Goal: Check status: Check status

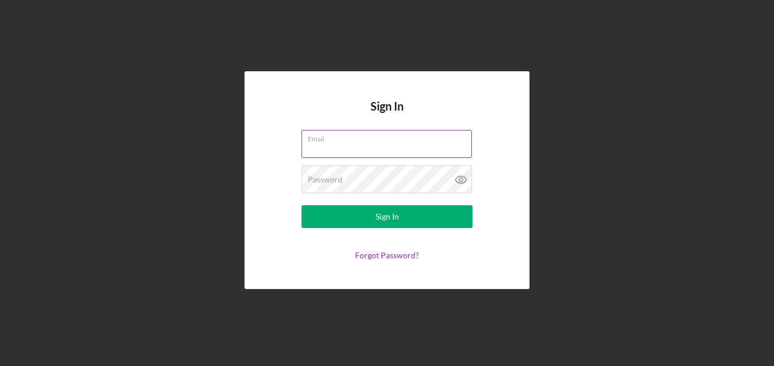
paste input "[EMAIL_ADDRESS][DOMAIN_NAME]"
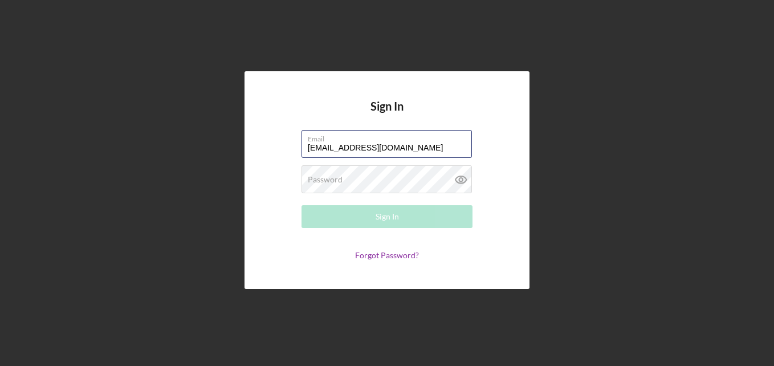
type input "[EMAIL_ADDRESS][DOMAIN_NAME]"
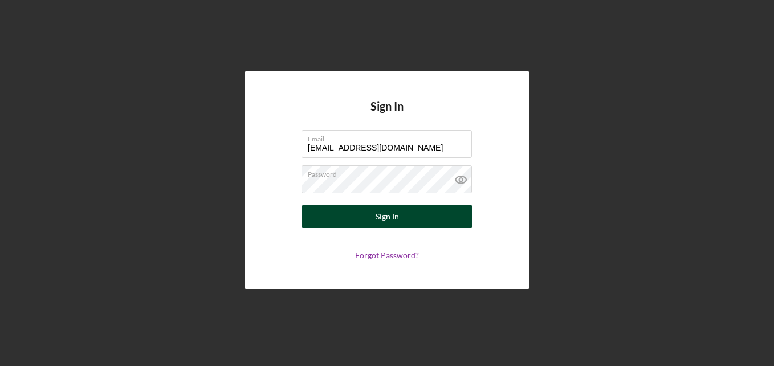
click at [374, 218] on button "Sign In" at bounding box center [386, 216] width 171 height 23
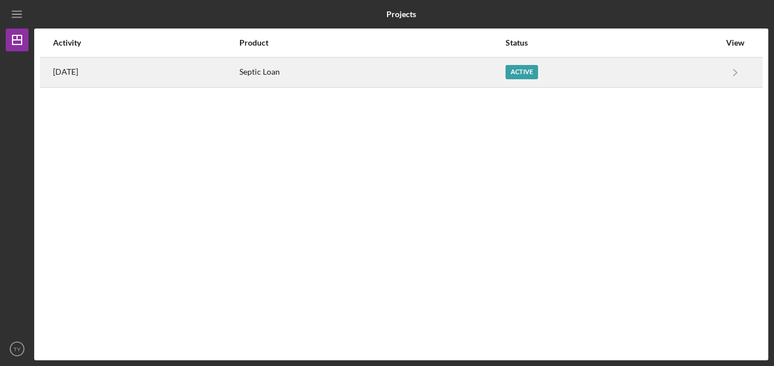
click at [532, 68] on div "Active" at bounding box center [521, 72] width 32 height 14
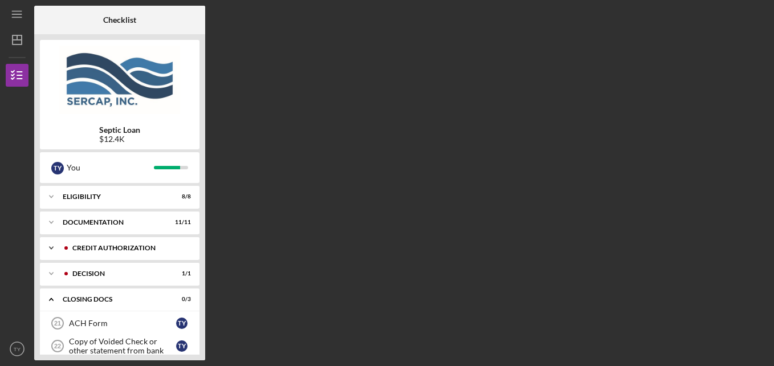
click at [102, 252] on div "Icon/Expander CREDIT AUTHORIZATION 3 / 3" at bounding box center [120, 247] width 160 height 23
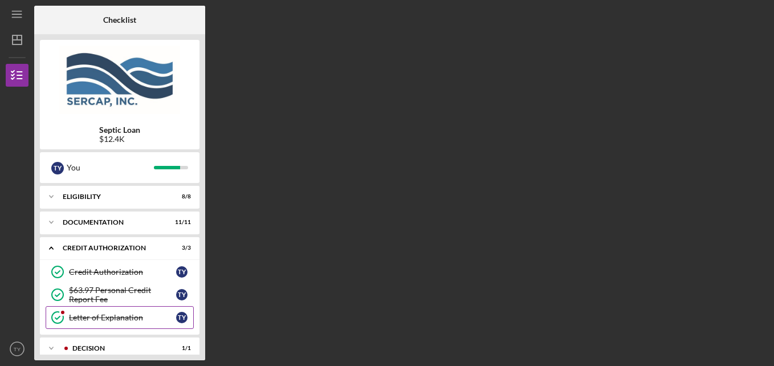
click at [94, 312] on link "Letter of Explanation Letter of Explanation T Y" at bounding box center [120, 317] width 148 height 23
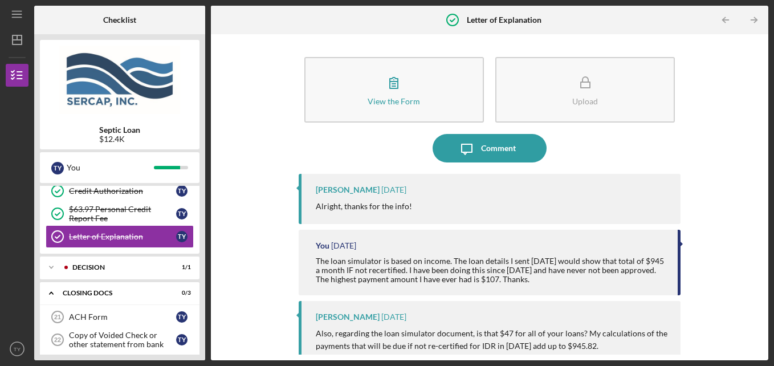
scroll to position [114, 0]
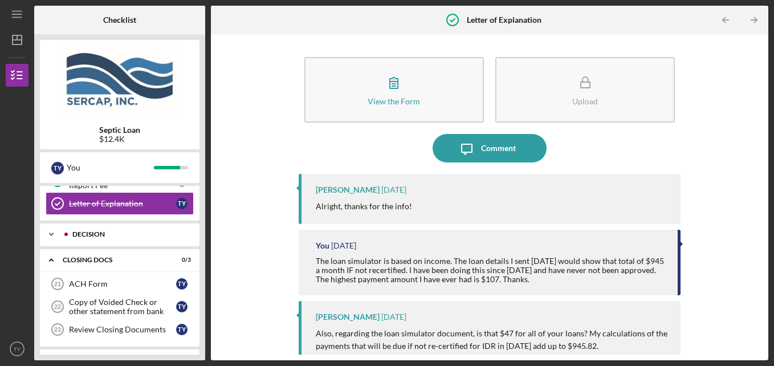
click at [92, 235] on div "Decision" at bounding box center [128, 234] width 113 height 7
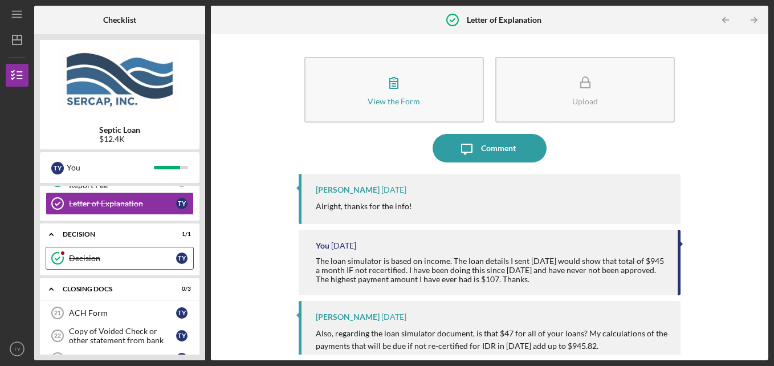
click at [90, 261] on div "Decision" at bounding box center [122, 258] width 107 height 9
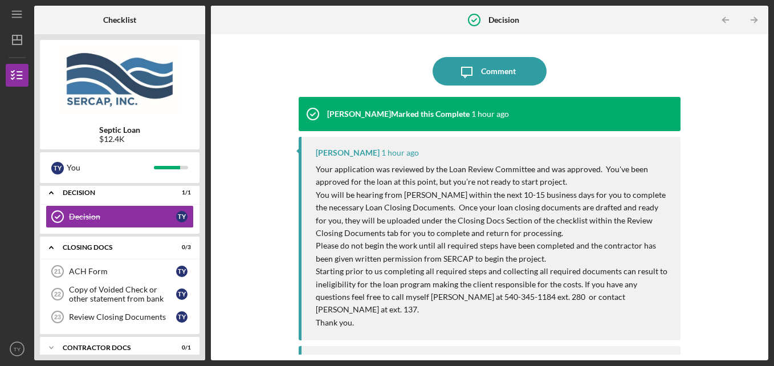
scroll to position [192, 0]
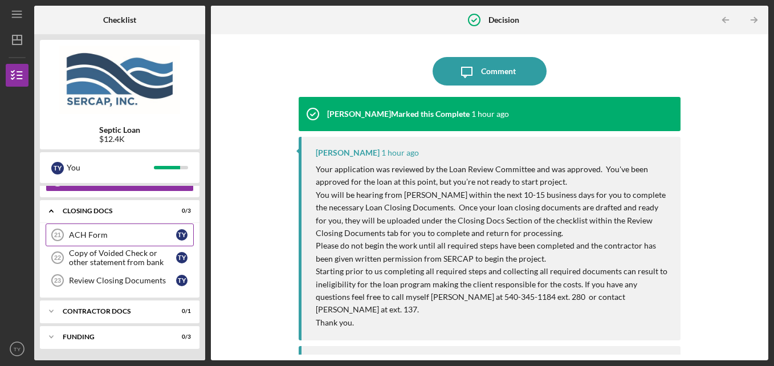
click at [96, 232] on div "ACH Form" at bounding box center [122, 234] width 107 height 9
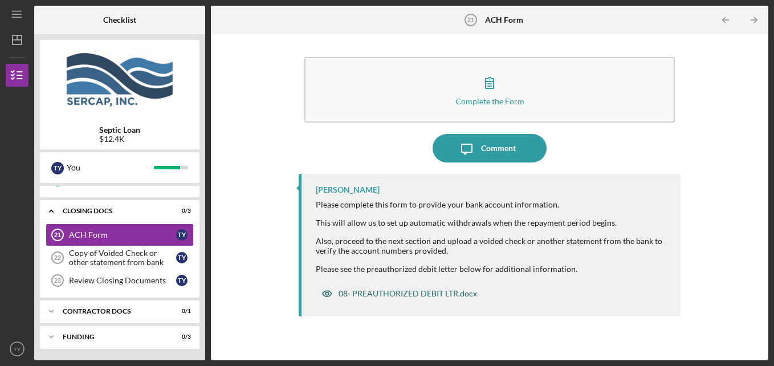
click at [383, 298] on div "08- PREAUTHORIZED DEBIT LTR.docx" at bounding box center [399, 293] width 167 height 23
